Goal: Information Seeking & Learning: Learn about a topic

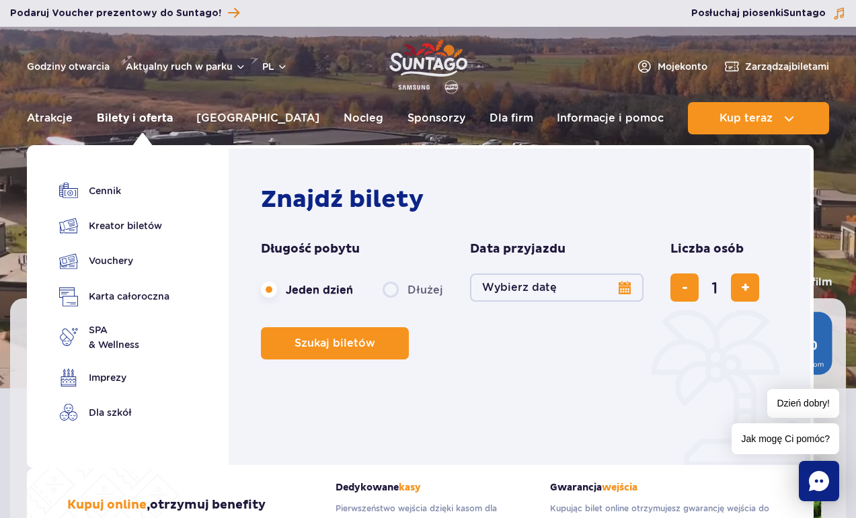
click at [151, 118] on link "Bilety i oferta" at bounding box center [135, 118] width 76 height 32
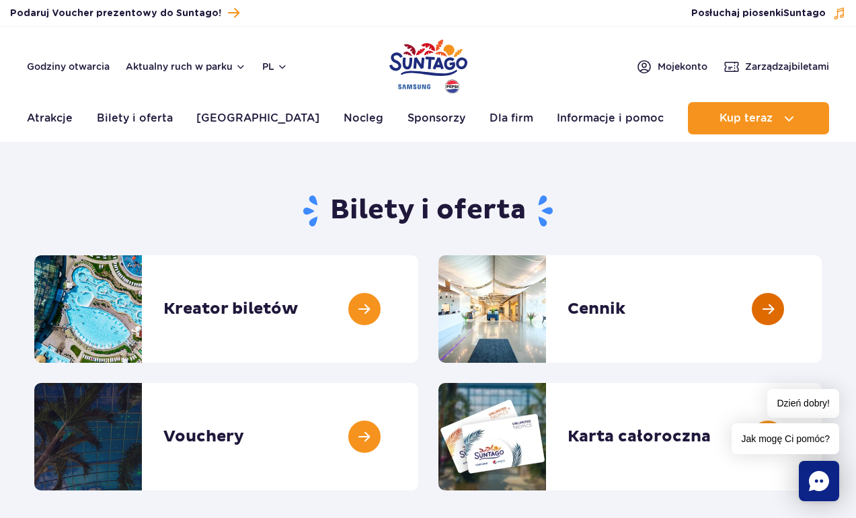
click at [821, 306] on link at bounding box center [821, 309] width 0 height 108
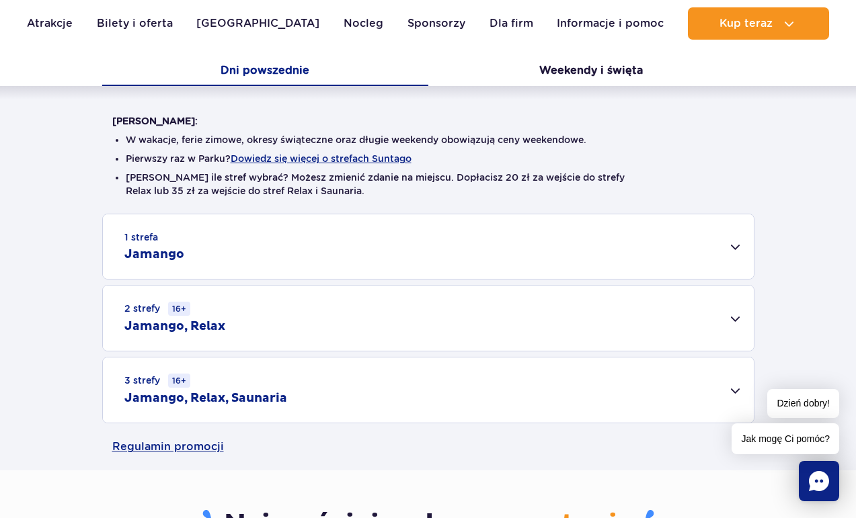
scroll to position [269, 0]
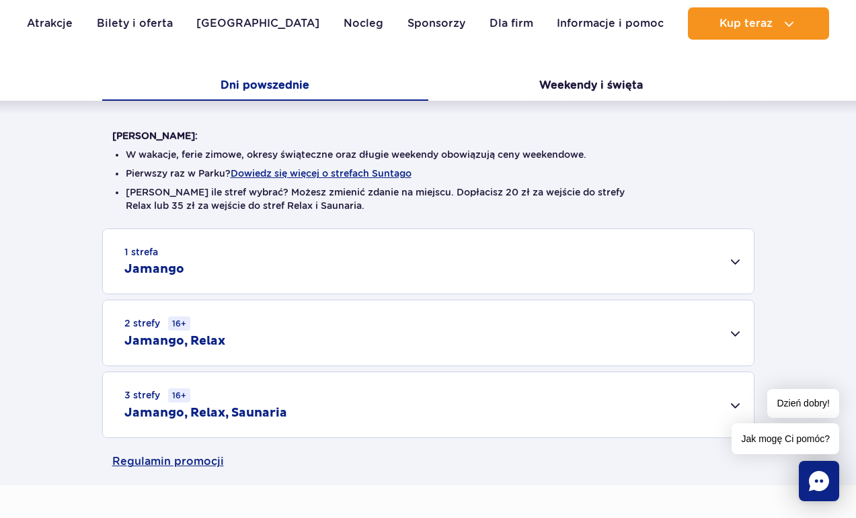
click at [738, 264] on div "1 strefa Jamango" at bounding box center [428, 261] width 651 height 65
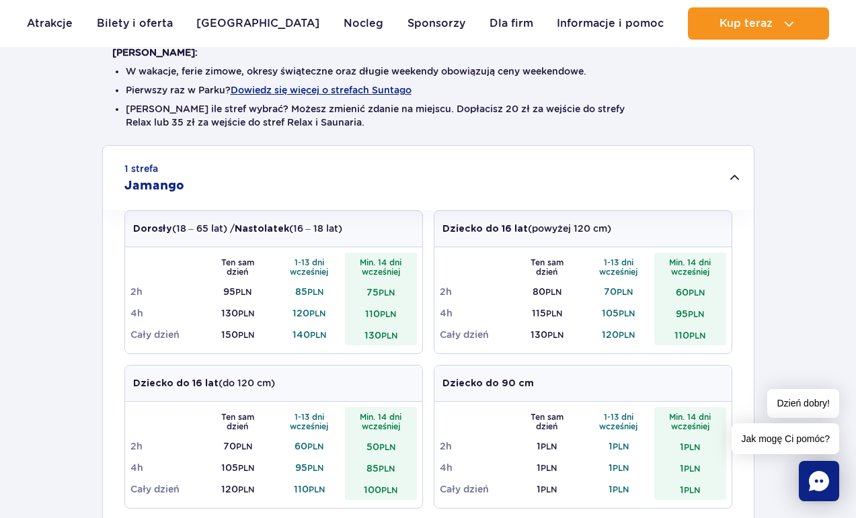
scroll to position [202, 0]
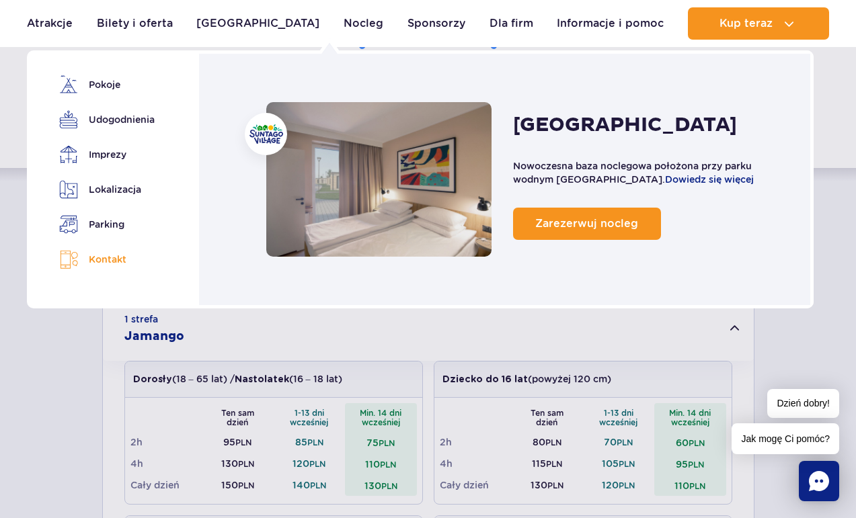
click at [108, 259] on link "Kontakt" at bounding box center [104, 259] width 91 height 19
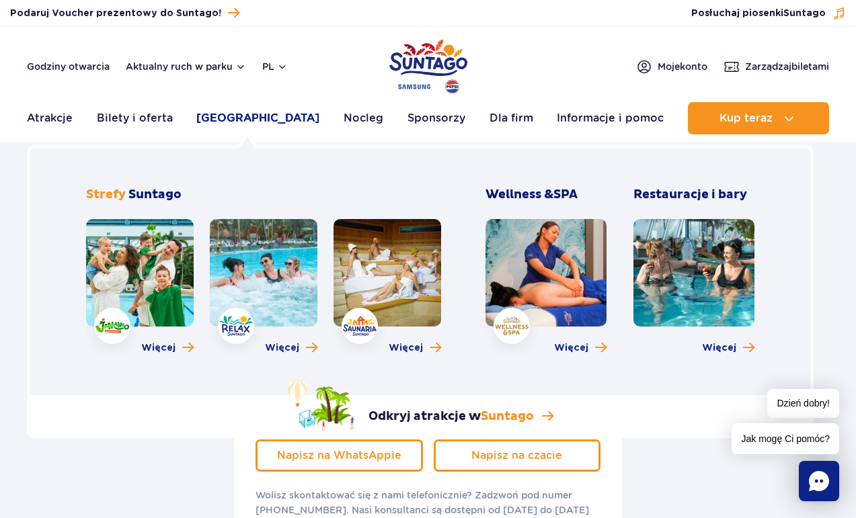
click at [227, 120] on link "[GEOGRAPHIC_DATA]" at bounding box center [257, 118] width 123 height 32
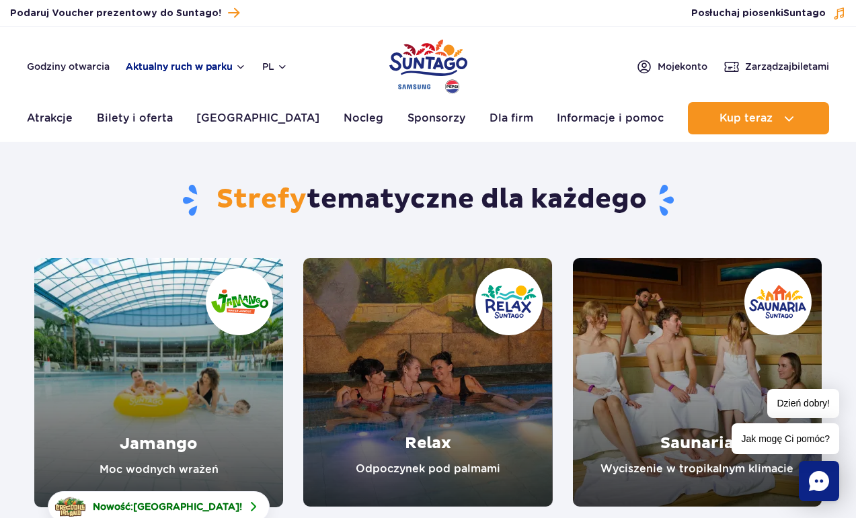
click at [217, 66] on button "Aktualny ruch w parku" at bounding box center [186, 66] width 120 height 11
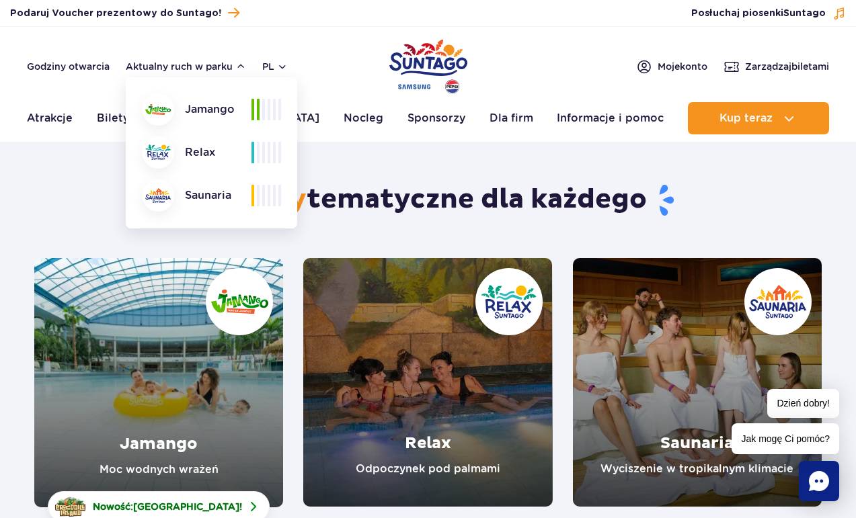
click at [499, 69] on div "Godziny otwarcia Aktualny ruch w parku Aktualny ruch w parku Jamango Relax Saun…" at bounding box center [428, 66] width 802 height 16
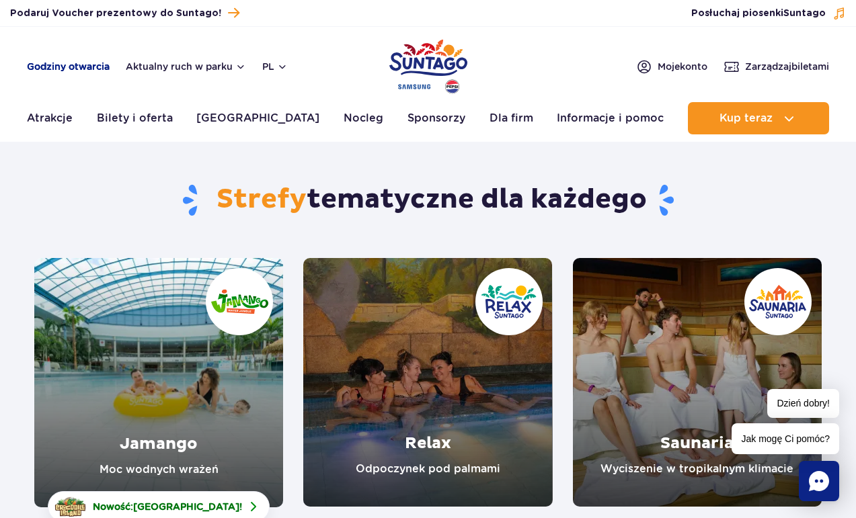
click at [98, 67] on link "Godziny otwarcia" at bounding box center [68, 66] width 83 height 13
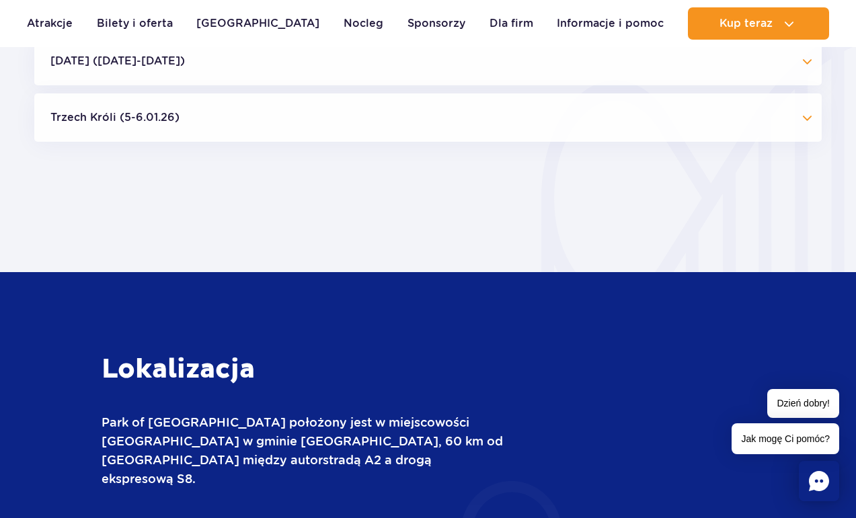
scroll to position [1184, 0]
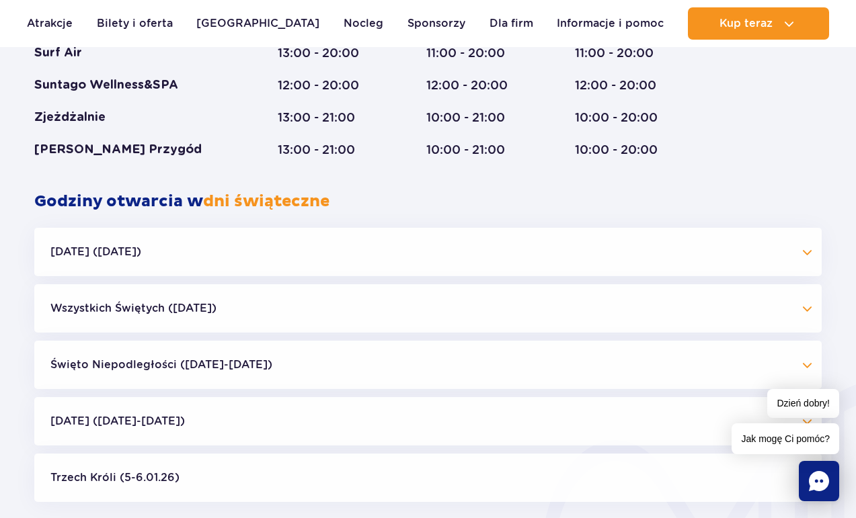
click at [805, 361] on button "Święto Niepodległości ([DATE]-[DATE])" at bounding box center [427, 365] width 787 height 48
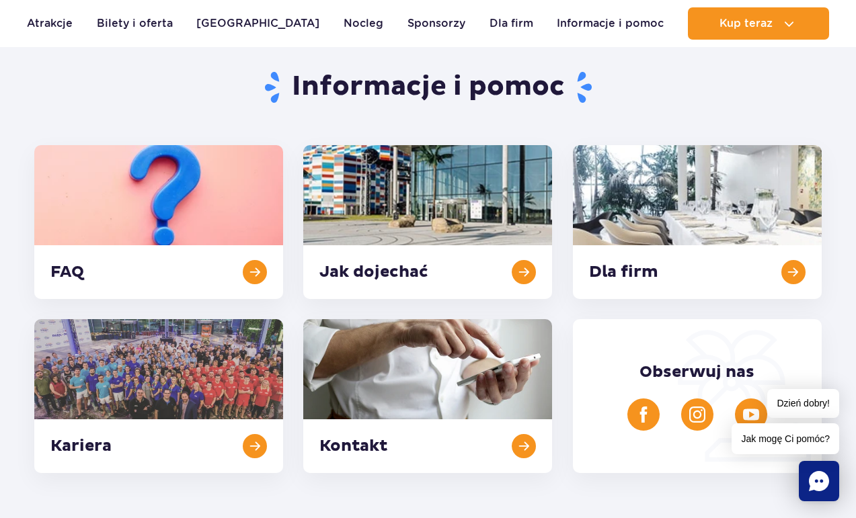
scroll to position [269, 0]
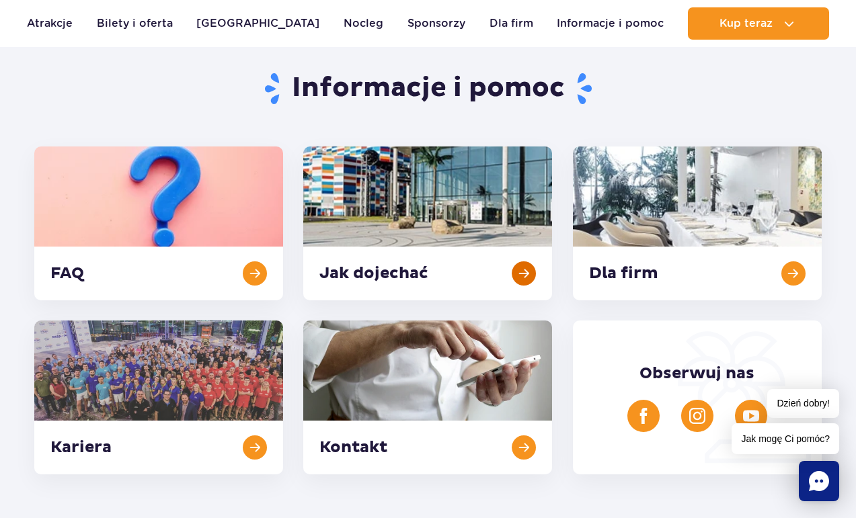
click at [526, 270] on link at bounding box center [427, 224] width 249 height 154
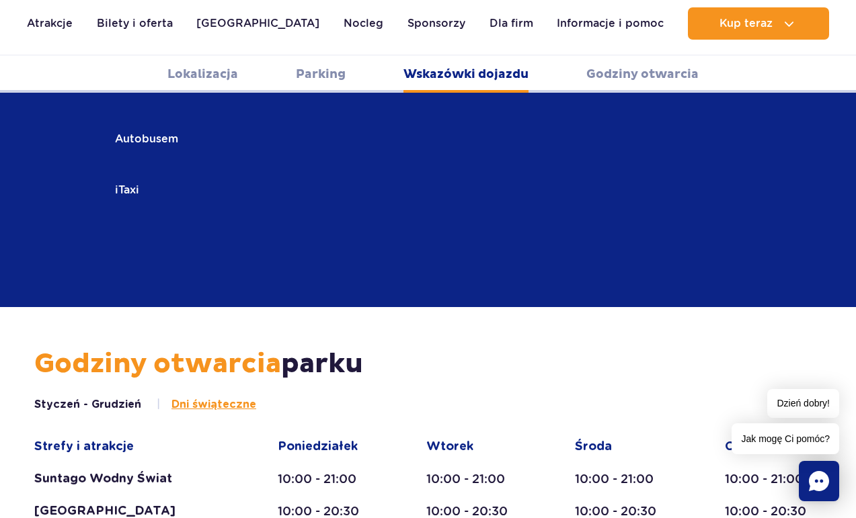
scroll to position [2259, 0]
